Goal: Complete application form

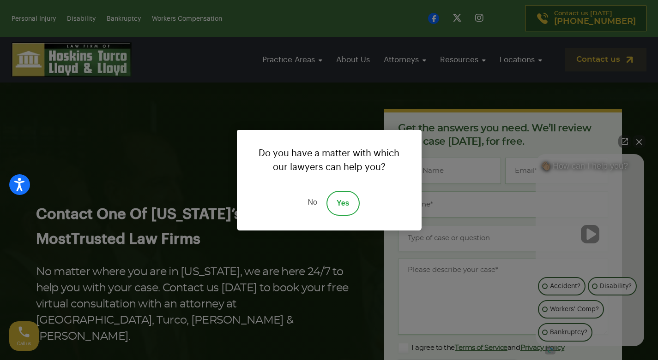
click at [349, 210] on link "Yes" at bounding box center [342, 203] width 33 height 25
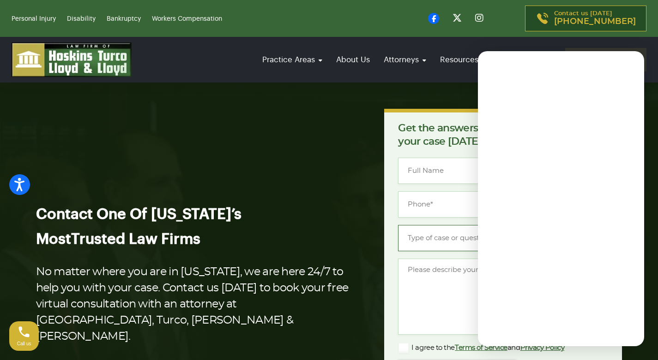
drag, startPoint x: 435, startPoint y: 243, endPoint x: 437, endPoint y: 253, distance: 10.1
click at [435, 243] on input "Type of case or question *" at bounding box center [503, 238] width 210 height 26
click at [437, 280] on textarea "Message *" at bounding box center [503, 297] width 210 height 76
paste textarea "Re: Drop Traffic Hello Good Morning, I have found some major errors that corres…"
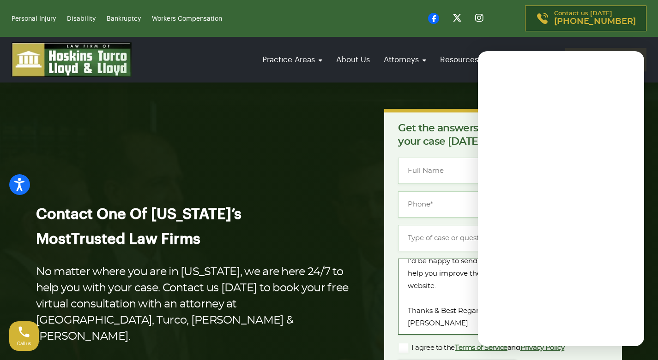
type textarea "Re: Drop Traffic Hello Good Morning, I have found some major errors that corres…"
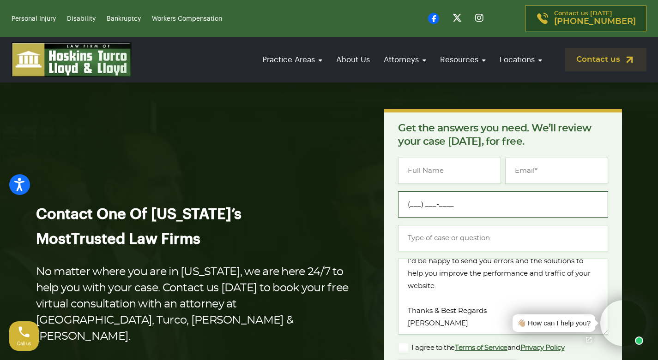
click at [507, 193] on input "(___) ___-____" at bounding box center [503, 205] width 210 height 26
type input "[PHONE_NUMBER]"
type input "[PERSON_NAME]"
type input "[EMAIL_ADDRESS][DOMAIN_NAME]"
click at [421, 235] on input "Type of case or question *" at bounding box center [503, 238] width 210 height 26
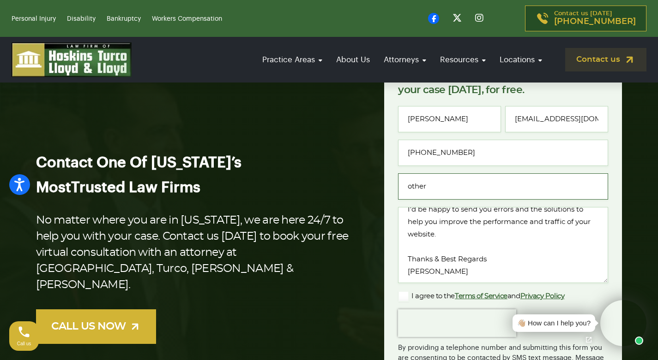
scroll to position [92, 0]
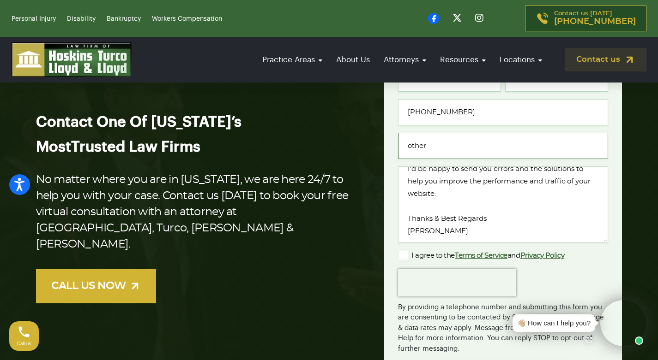
type input "other"
click at [405, 258] on label "I agree to the Terms of Service and Privacy Policy" at bounding box center [481, 256] width 166 height 11
click at [0, 0] on input "I agree to the Terms of Service and Privacy Policy" at bounding box center [0, 0] width 0 height 0
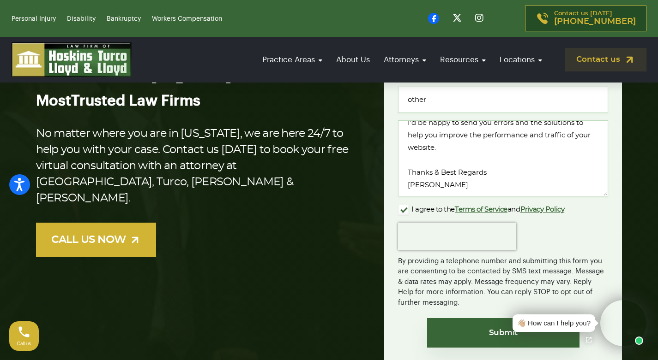
scroll to position [185, 0]
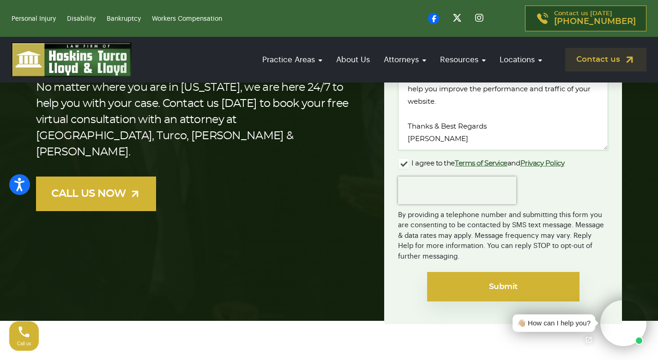
click at [507, 288] on input "Submit" at bounding box center [503, 287] width 152 height 30
